Goal: Task Accomplishment & Management: Complete application form

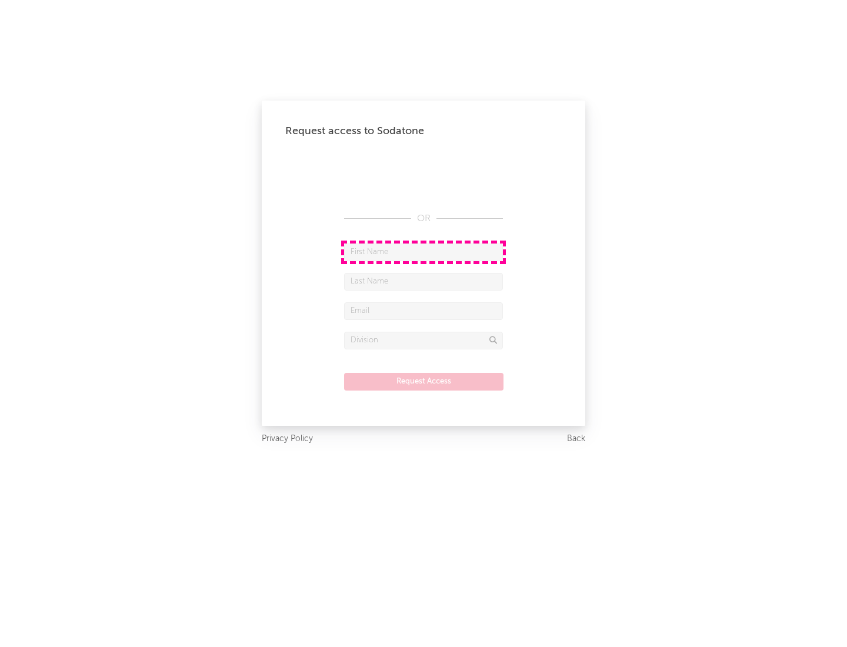
click at [423, 252] on input "text" at bounding box center [423, 252] width 159 height 18
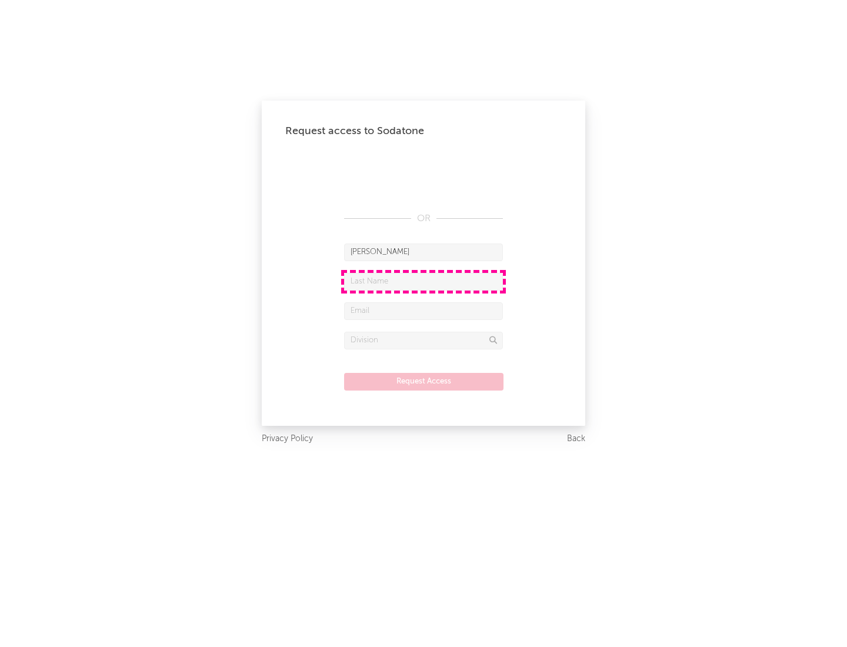
type input "[PERSON_NAME]"
click at [423, 281] on input "text" at bounding box center [423, 282] width 159 height 18
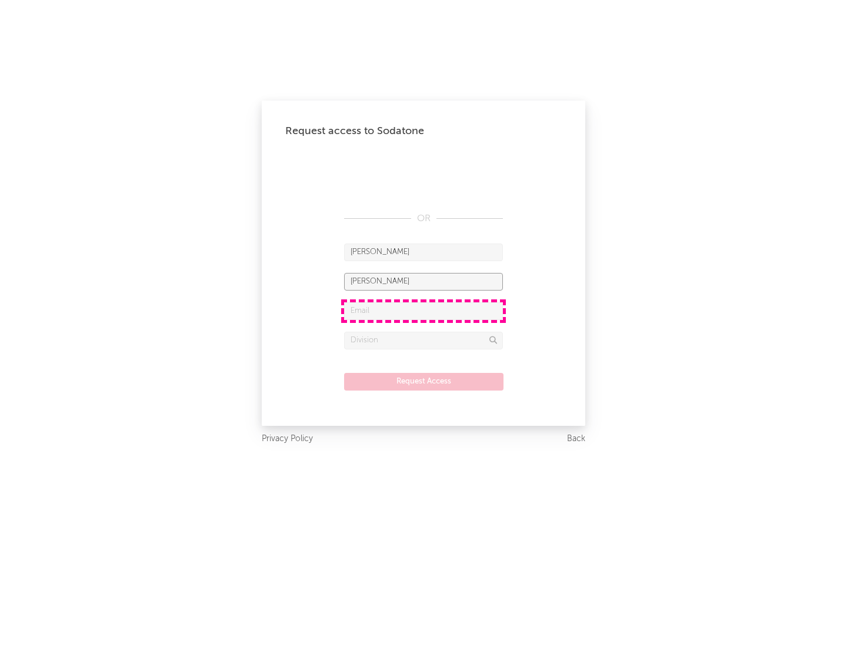
type input "[PERSON_NAME]"
click at [423, 310] on input "text" at bounding box center [423, 311] width 159 height 18
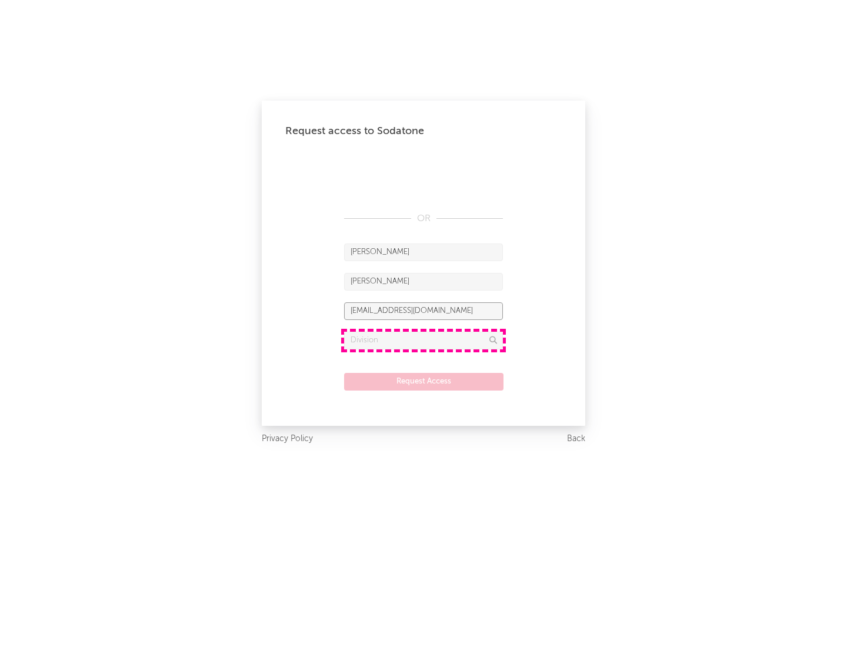
type input "[EMAIL_ADDRESS][DOMAIN_NAME]"
click at [423, 340] on input "text" at bounding box center [423, 341] width 159 height 18
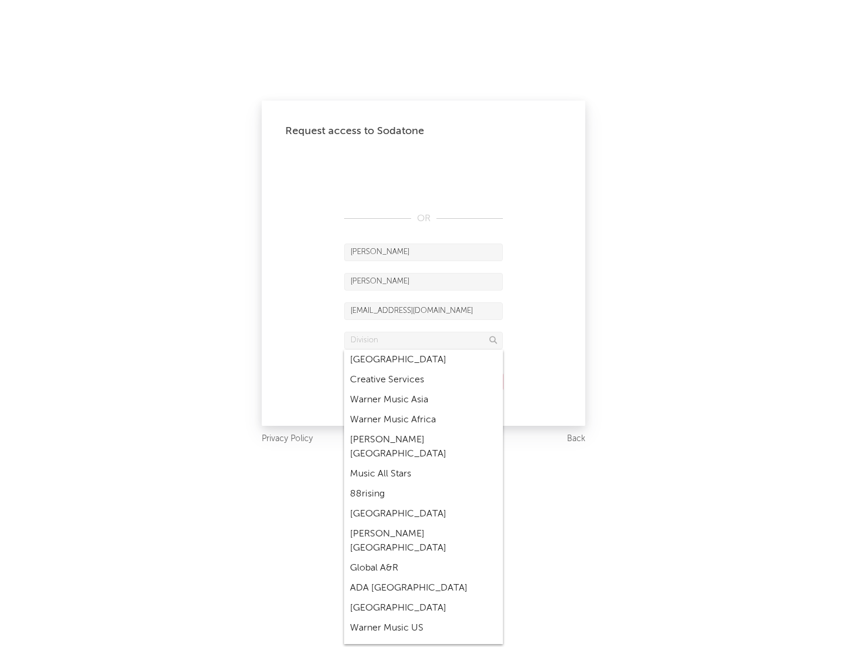
click at [423, 464] on div "Music All Stars" at bounding box center [423, 474] width 159 height 20
type input "Music All Stars"
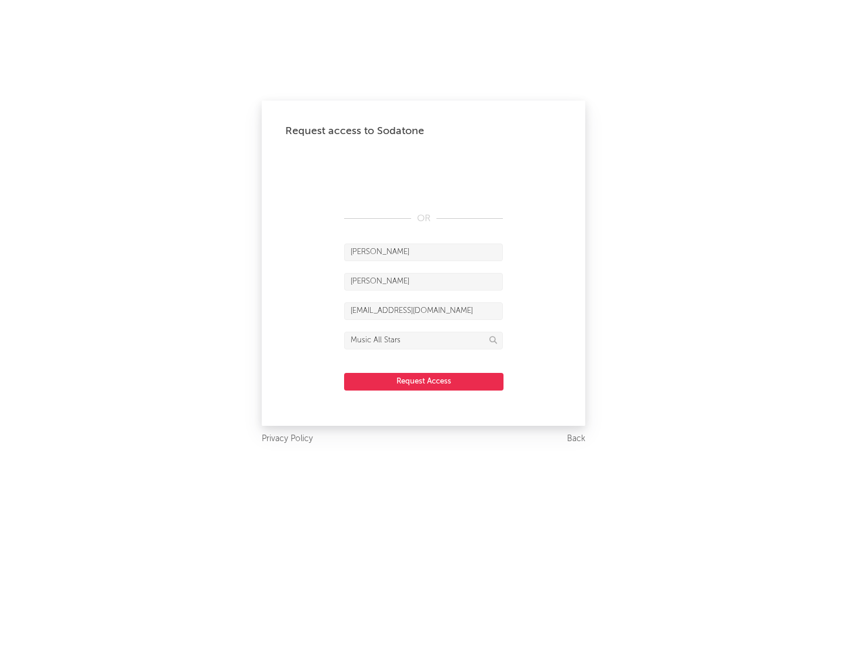
click at [423, 381] on button "Request Access" at bounding box center [423, 382] width 159 height 18
